Goal: Information Seeking & Learning: Learn about a topic

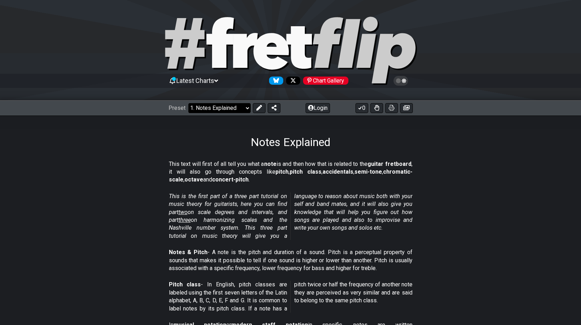
click at [245, 108] on select "Welcome to #fretflip! Initial Preset Custom Preset Minor Pentatonic Major Penta…" at bounding box center [219, 108] width 62 height 10
click at [188, 103] on select "Welcome to #fretflip! Initial Preset Custom Preset Minor Pentatonic Major Penta…" at bounding box center [219, 108] width 62 height 10
click at [247, 109] on select "Welcome to #fretflip! Initial Preset Custom Preset Minor Pentatonic Major Penta…" at bounding box center [219, 108] width 62 height 10
click at [188, 103] on select "Welcome to #fretflip! Initial Preset Custom Preset Minor Pentatonic Major Penta…" at bounding box center [219, 108] width 62 height 10
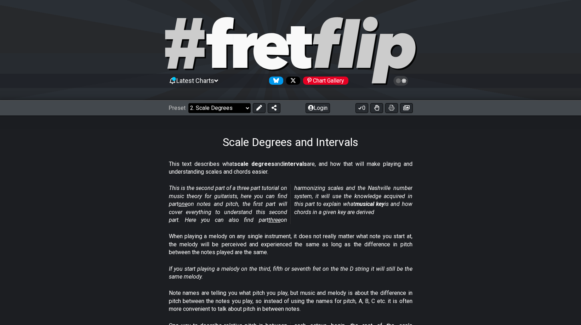
click at [245, 108] on select "Welcome to #fretflip! Initial Preset Custom Preset Minor Pentatonic Major Penta…" at bounding box center [219, 108] width 62 height 10
click at [188, 103] on select "Welcome to #fretflip! Initial Preset Custom Preset Minor Pentatonic Major Penta…" at bounding box center [219, 108] width 62 height 10
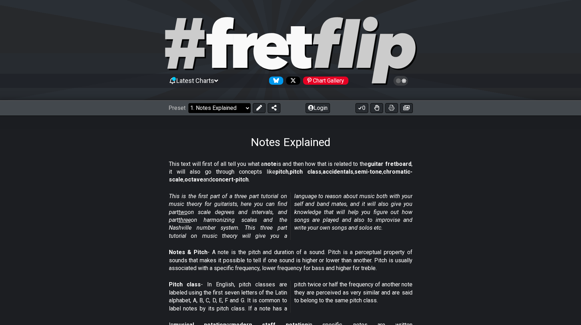
click at [247, 108] on select "Welcome to #fretflip! Initial Preset Custom Preset Minor Pentatonic Major Penta…" at bounding box center [219, 108] width 62 height 10
click at [188, 103] on select "Welcome to #fretflip! Initial Preset Custom Preset Minor Pentatonic Major Penta…" at bounding box center [219, 108] width 62 height 10
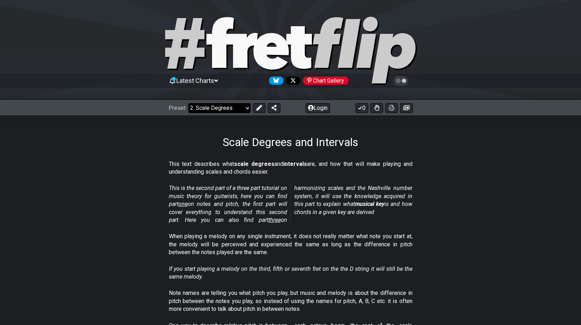
click at [247, 108] on select "Welcome to #fretflip! Initial Preset Custom Preset Minor Pentatonic Major Penta…" at bounding box center [219, 108] width 62 height 10
click at [188, 103] on select "Welcome to #fretflip! Initial Preset Custom Preset Minor Pentatonic Major Penta…" at bounding box center [219, 108] width 62 height 10
select select "/harmonizing-scales"
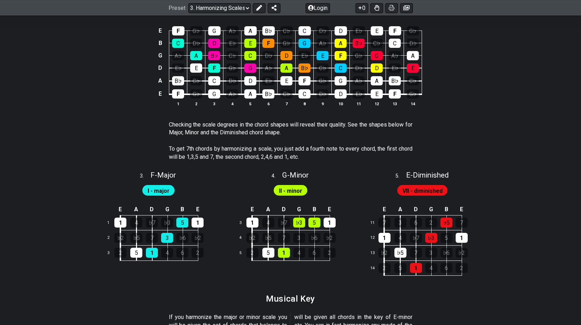
scroll to position [566, 0]
